Goal: Task Accomplishment & Management: Complete application form

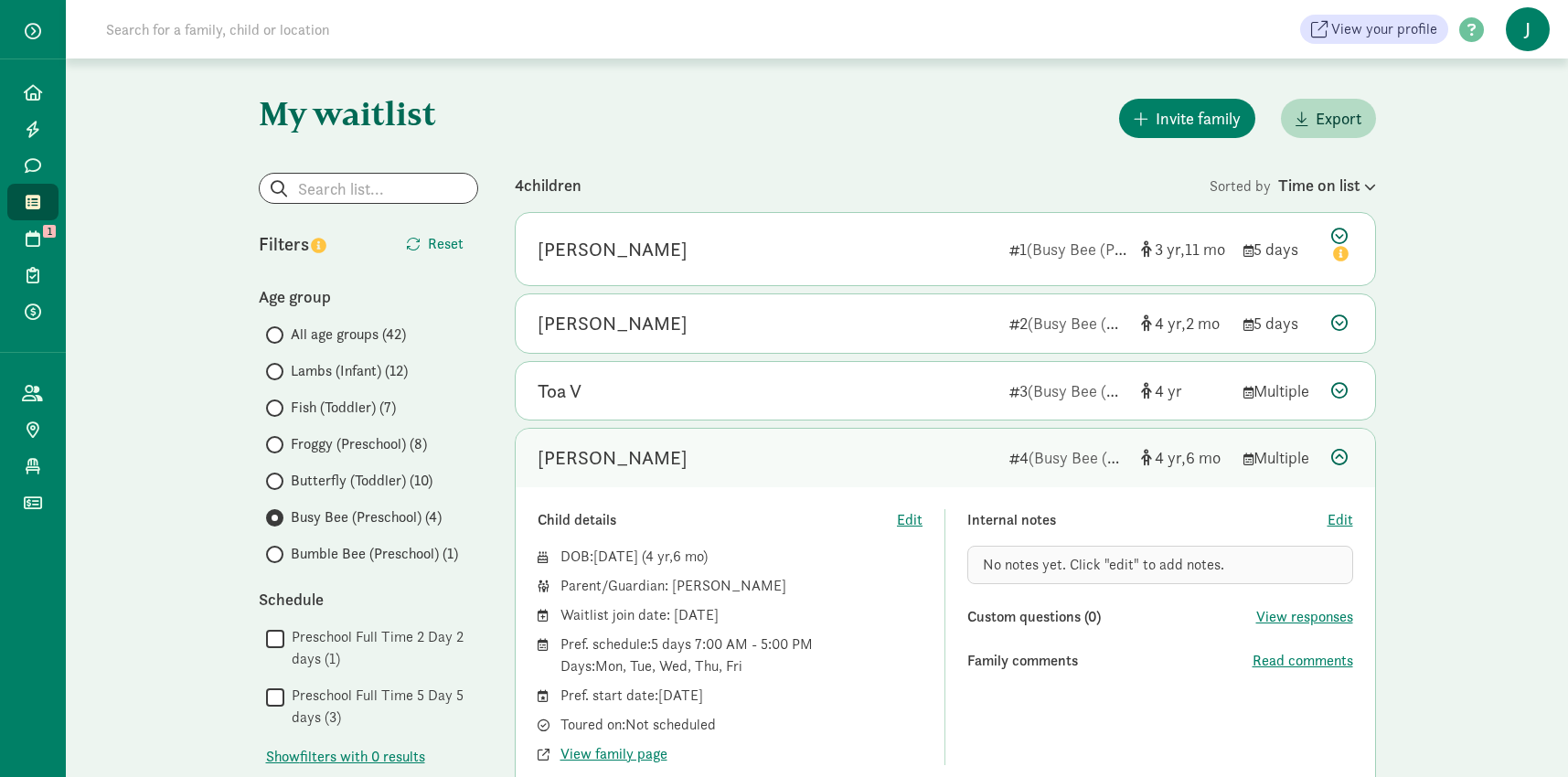
scroll to position [91, 0]
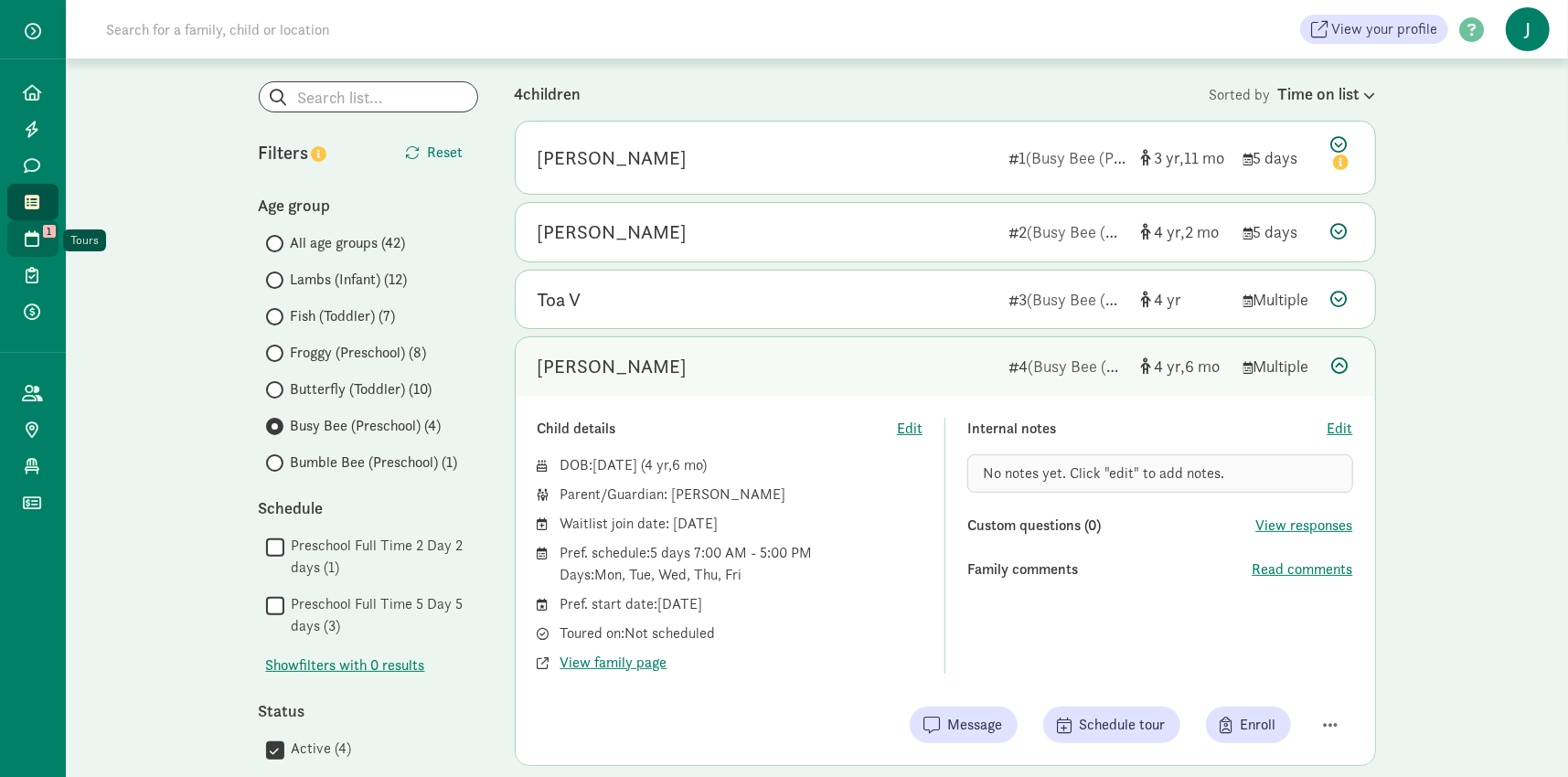
click at [40, 237] on span at bounding box center [33, 239] width 21 height 17
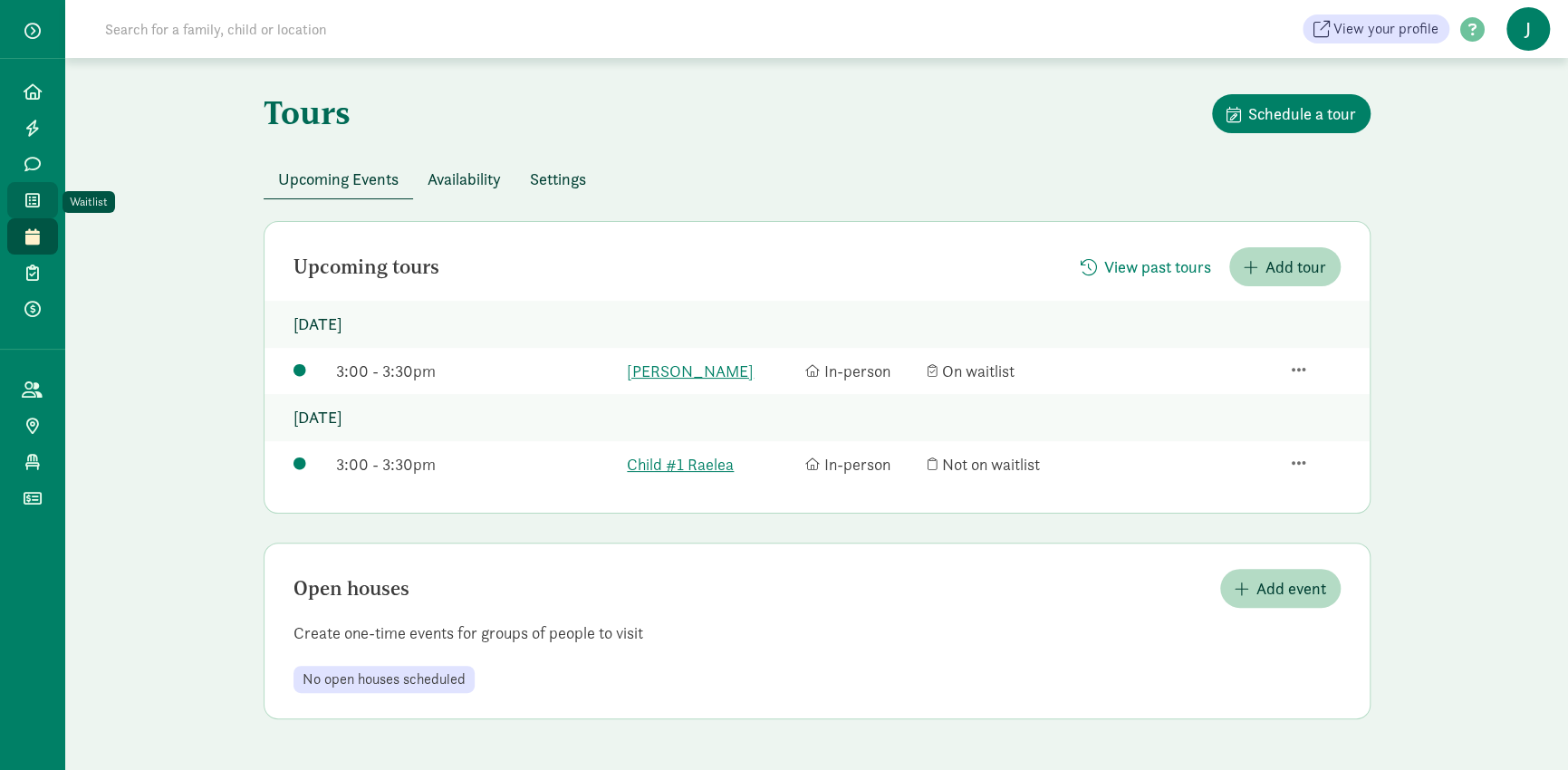
click at [43, 191] on span "Waitlist" at bounding box center [43, 201] width 1 height 22
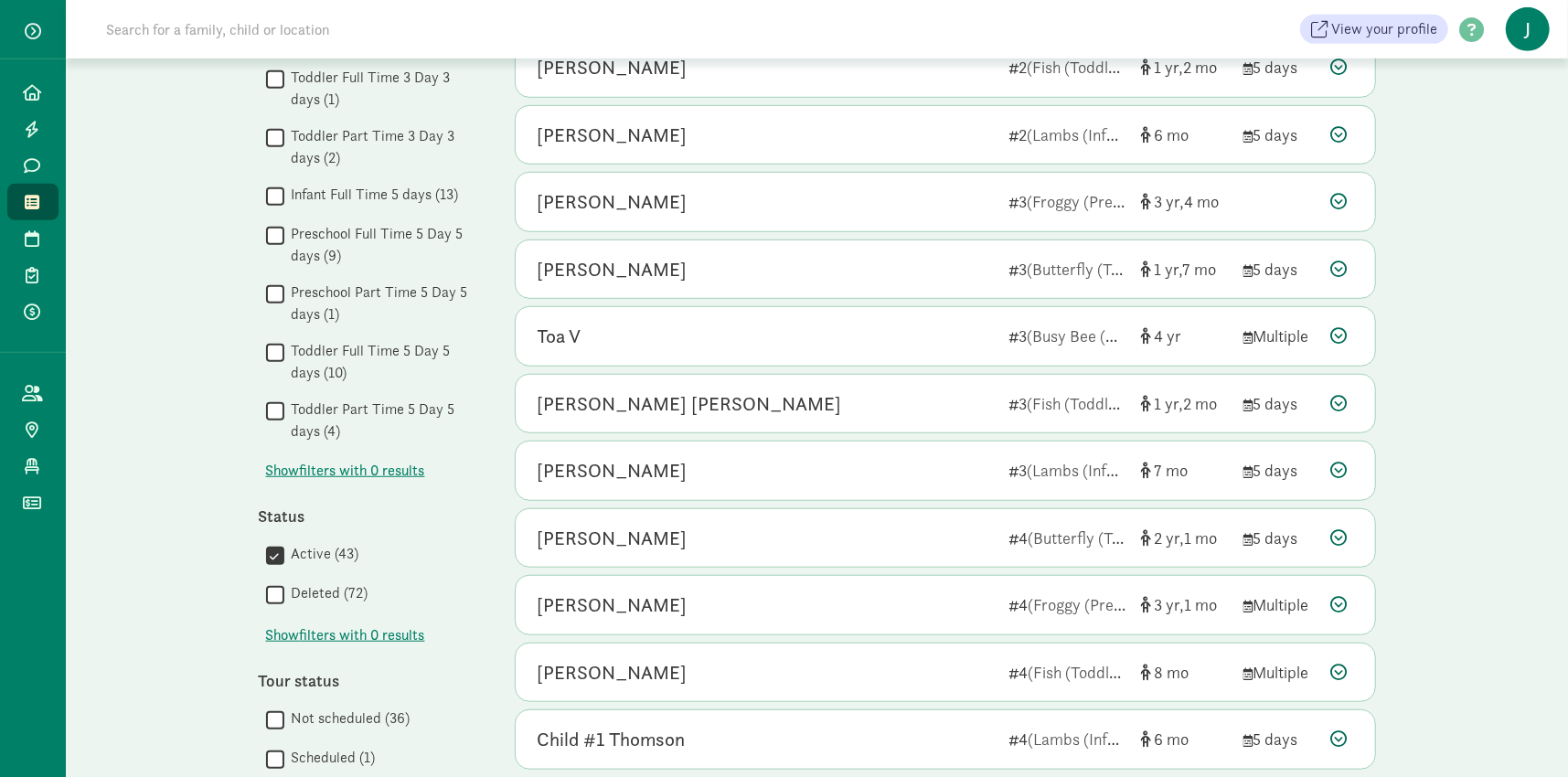
scroll to position [823, 0]
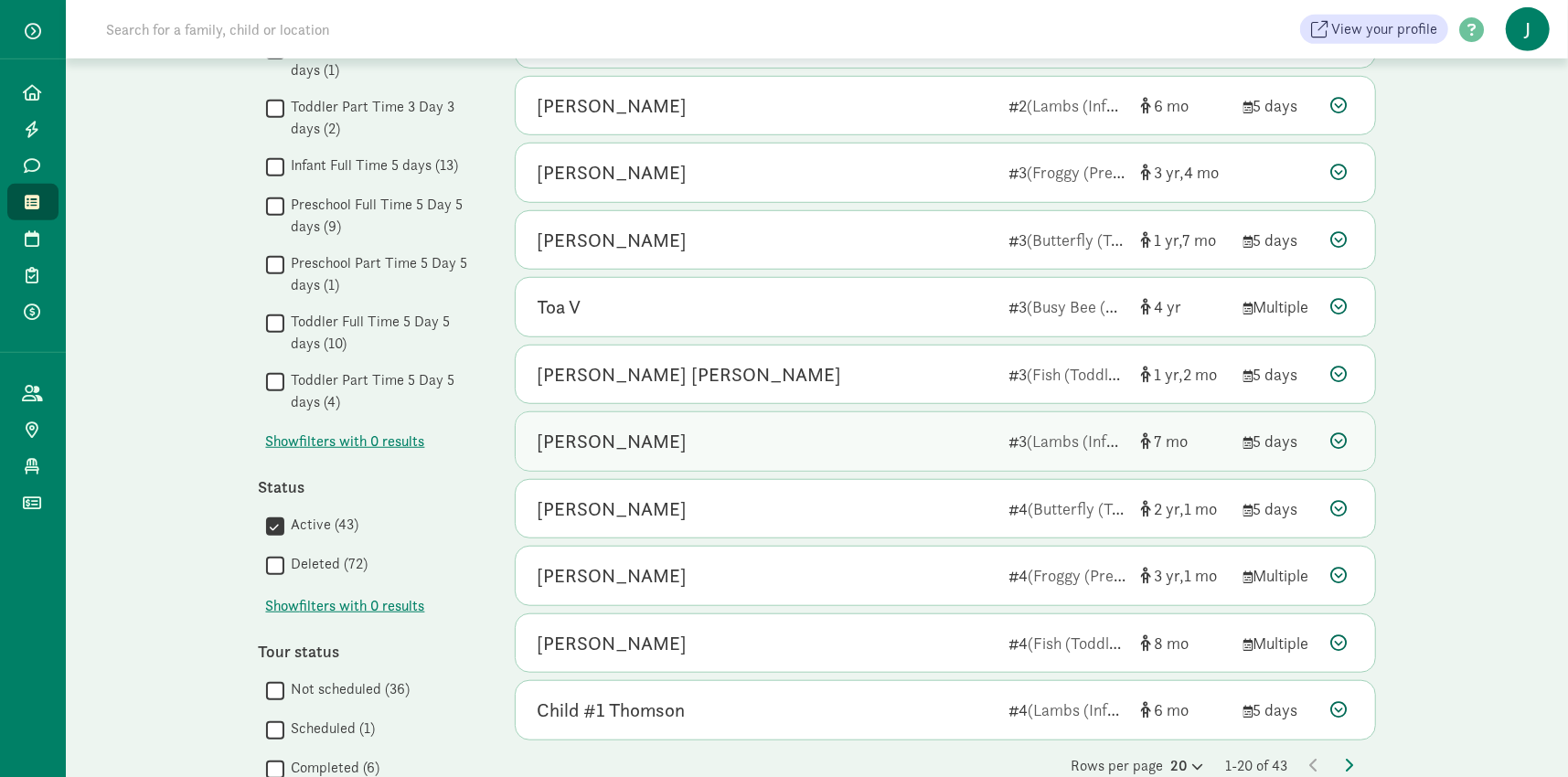
click at [838, 427] on div "[PERSON_NAME]" at bounding box center [766, 441] width 457 height 29
